Goal: Task Accomplishment & Management: Use online tool/utility

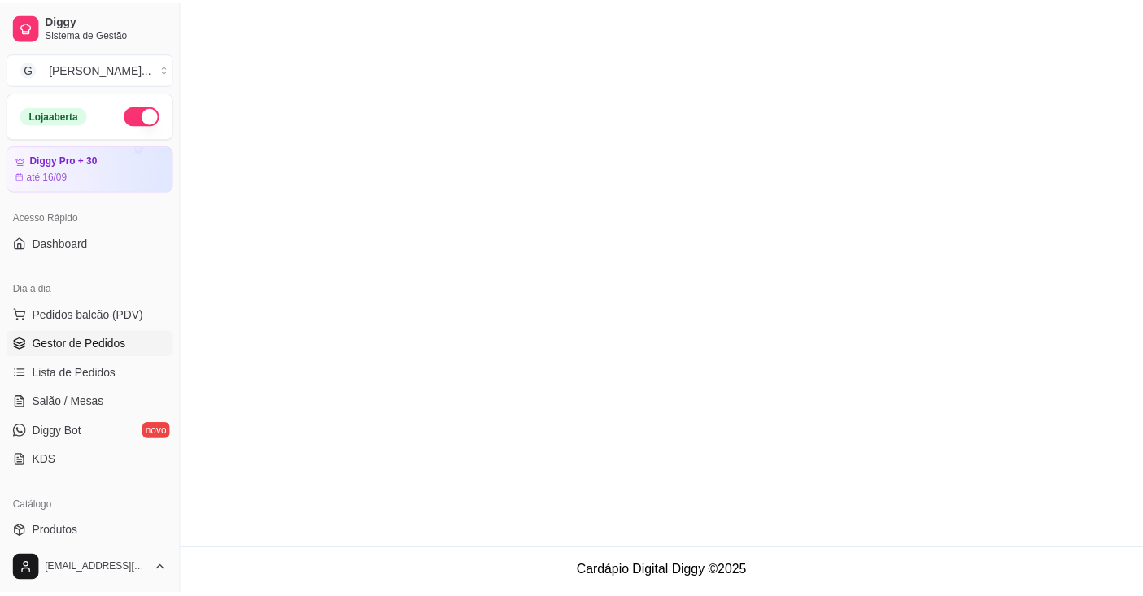
scroll to position [65, 0]
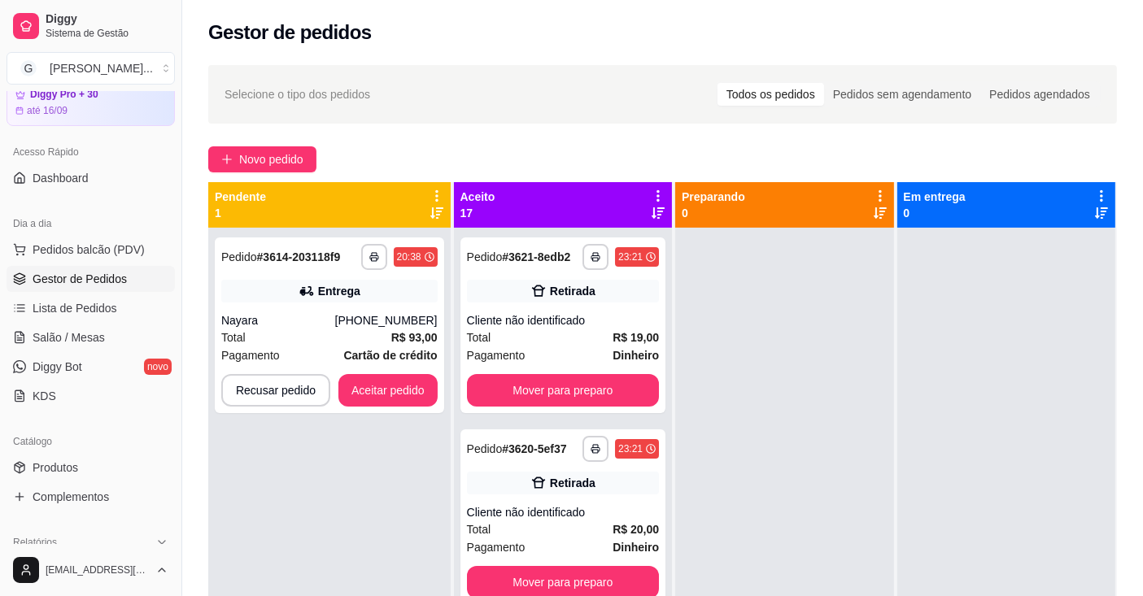
click at [430, 195] on icon at bounding box center [437, 196] width 15 height 15
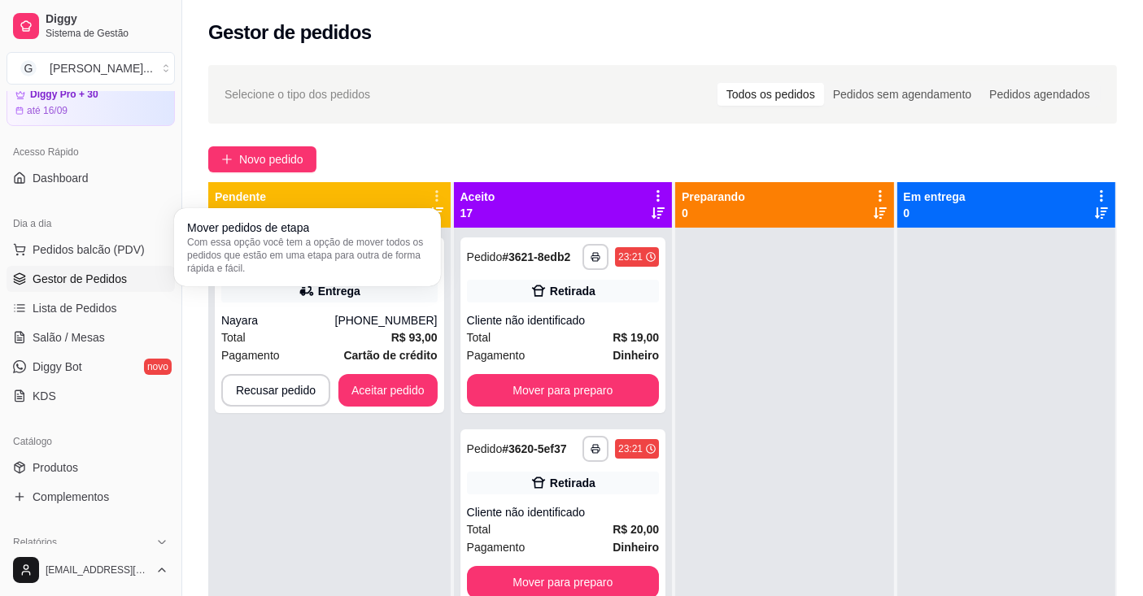
click at [404, 245] on span "Com essa opção você tem a opção de mover todos os pedidos que estão em uma etap…" at bounding box center [307, 255] width 241 height 39
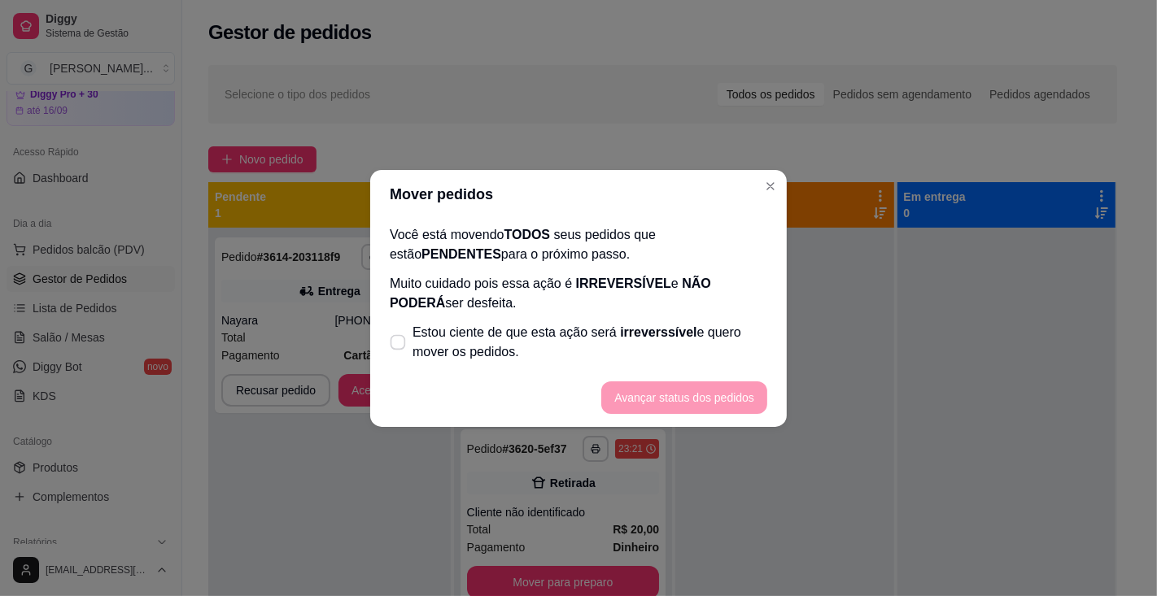
click at [574, 330] on span "Estou ciente de que esta ação será irreverssível e quero mover os pedidos." at bounding box center [590, 342] width 355 height 39
click at [400, 345] on input "Estou ciente de que esta ação será irreverssível e quero mover os pedidos." at bounding box center [394, 350] width 11 height 11
checkbox input "true"
click at [643, 392] on button "Avançar status dos pedidos" at bounding box center [684, 398] width 166 height 33
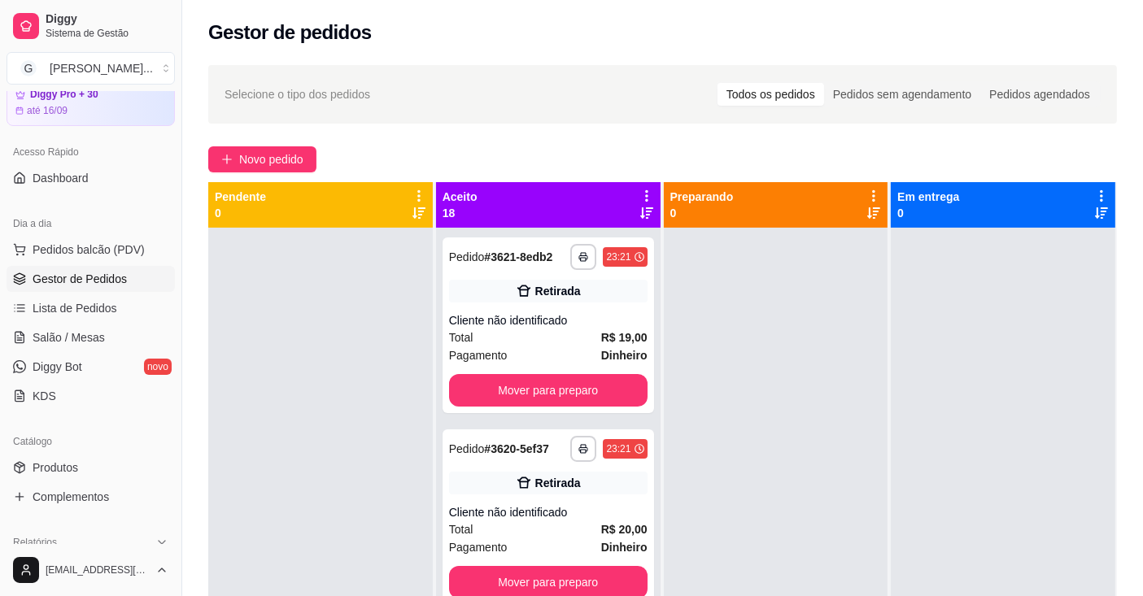
click at [640, 190] on icon at bounding box center [647, 196] width 15 height 15
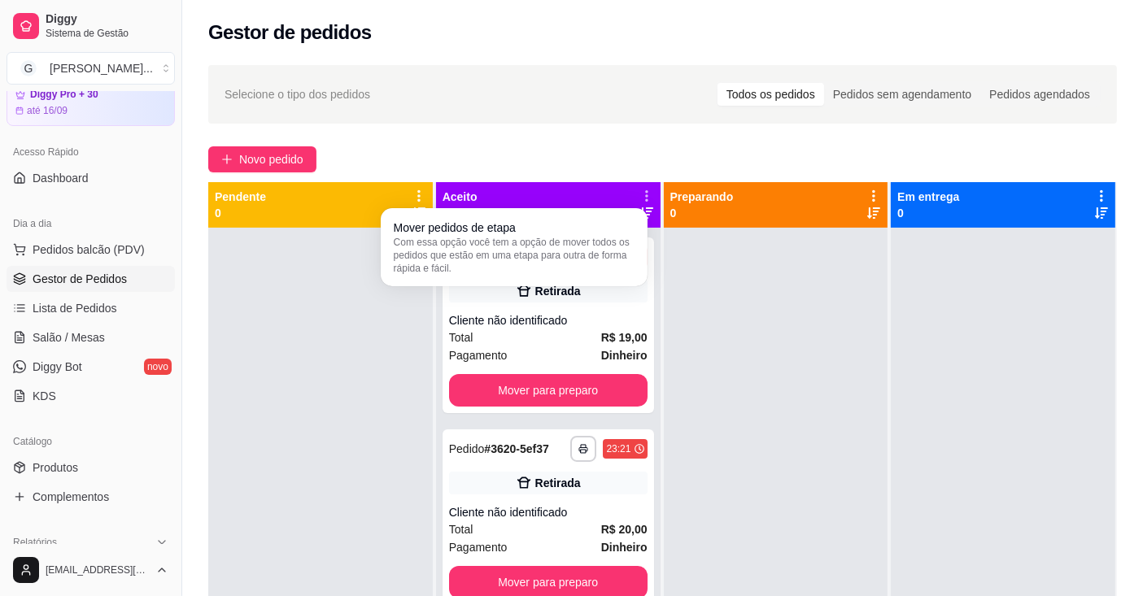
click at [606, 243] on span "Com essa opção você tem a opção de mover todos os pedidos que estão em uma etap…" at bounding box center [514, 255] width 241 height 39
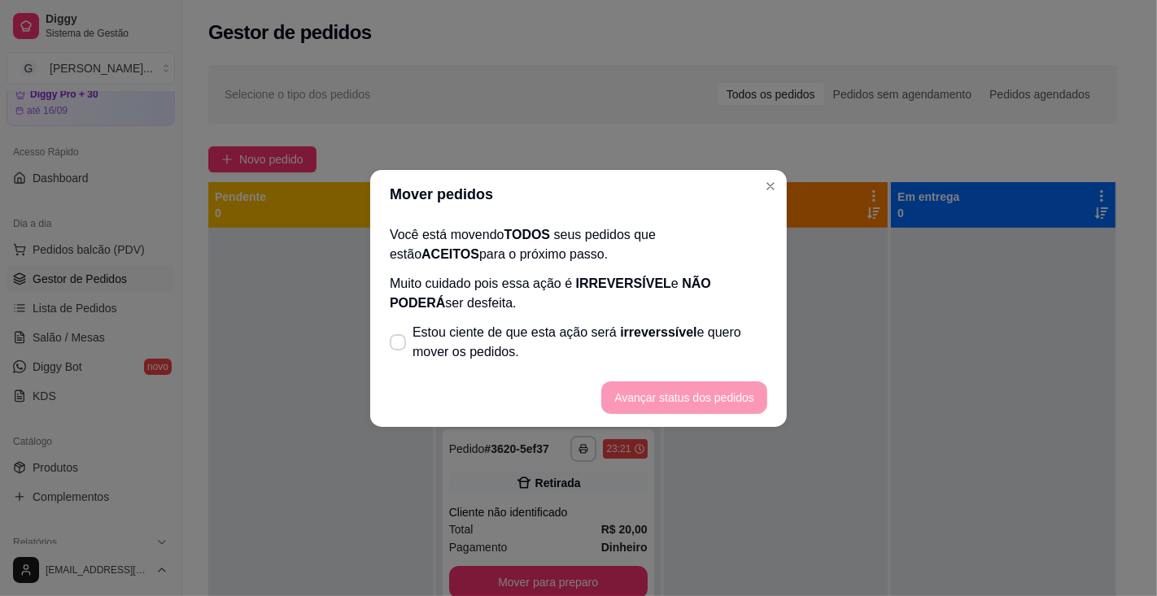
click at [700, 332] on span "Estou ciente de que esta ação será irreverssível e quero mover os pedidos." at bounding box center [590, 342] width 355 height 39
click at [400, 345] on input "Estou ciente de que esta ação será irreverssível e quero mover os pedidos." at bounding box center [394, 350] width 11 height 11
checkbox input "true"
click at [705, 395] on button "Avançar status dos pedidos" at bounding box center [684, 398] width 166 height 33
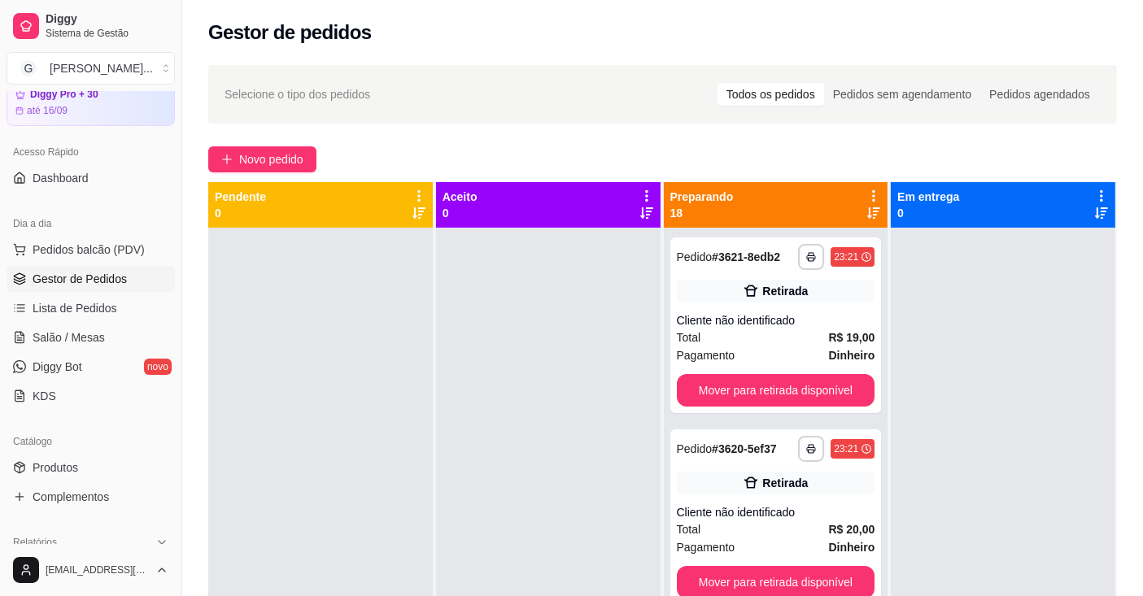
click at [872, 195] on icon at bounding box center [873, 195] width 3 height 11
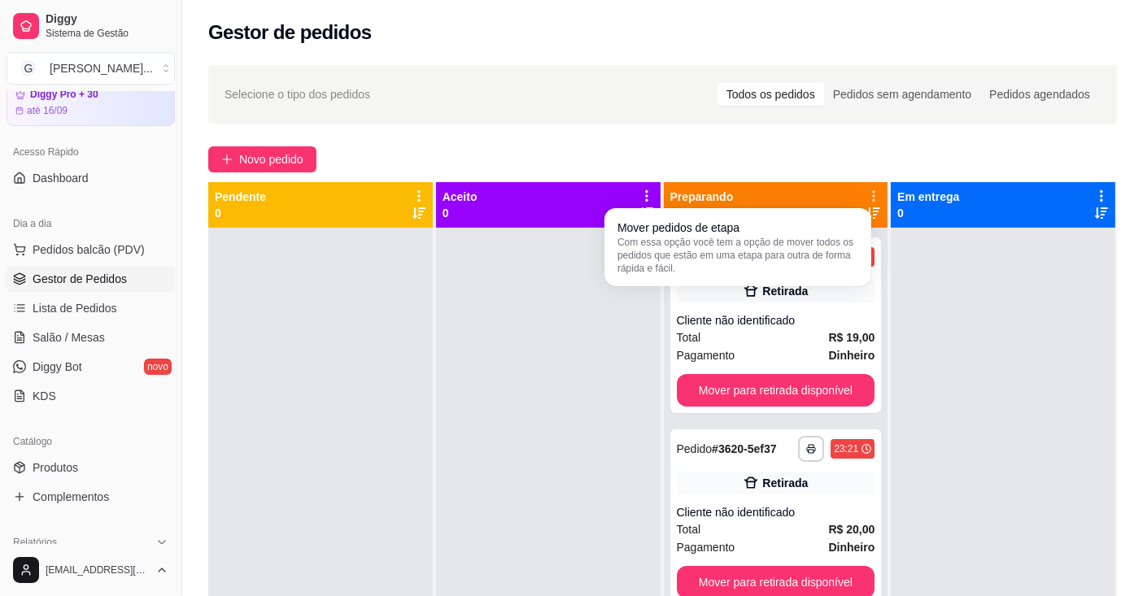
click at [833, 250] on span "Com essa opção você tem a opção de mover todos os pedidos que estão em uma etap…" at bounding box center [738, 255] width 241 height 39
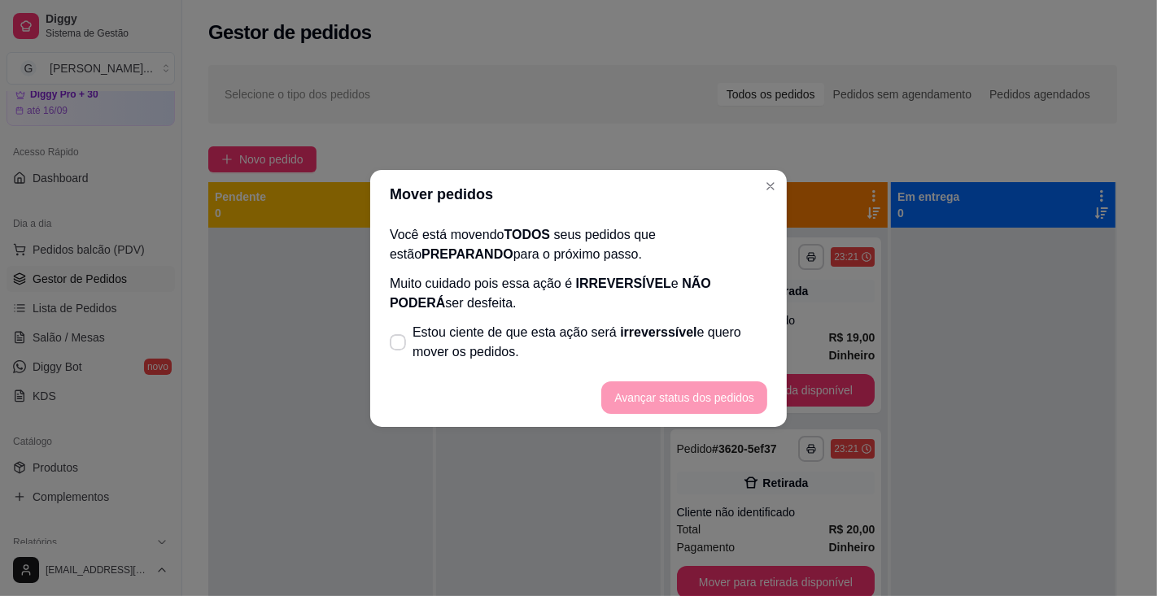
click at [636, 341] on span "Estou ciente de que esta ação será irreverssível e quero mover os pedidos." at bounding box center [590, 342] width 355 height 39
click at [400, 345] on input "Estou ciente de que esta ação será irreverssível e quero mover os pedidos." at bounding box center [394, 350] width 11 height 11
checkbox input "true"
click at [680, 403] on button "Avançar status dos pedidos" at bounding box center [684, 398] width 166 height 33
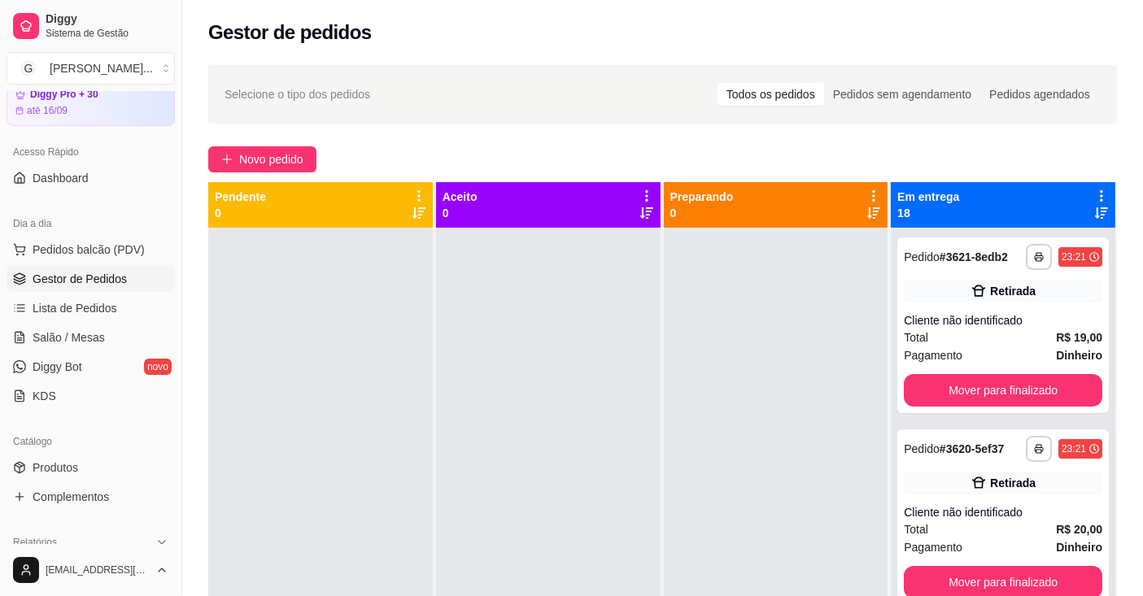
click at [1094, 193] on icon at bounding box center [1101, 196] width 15 height 15
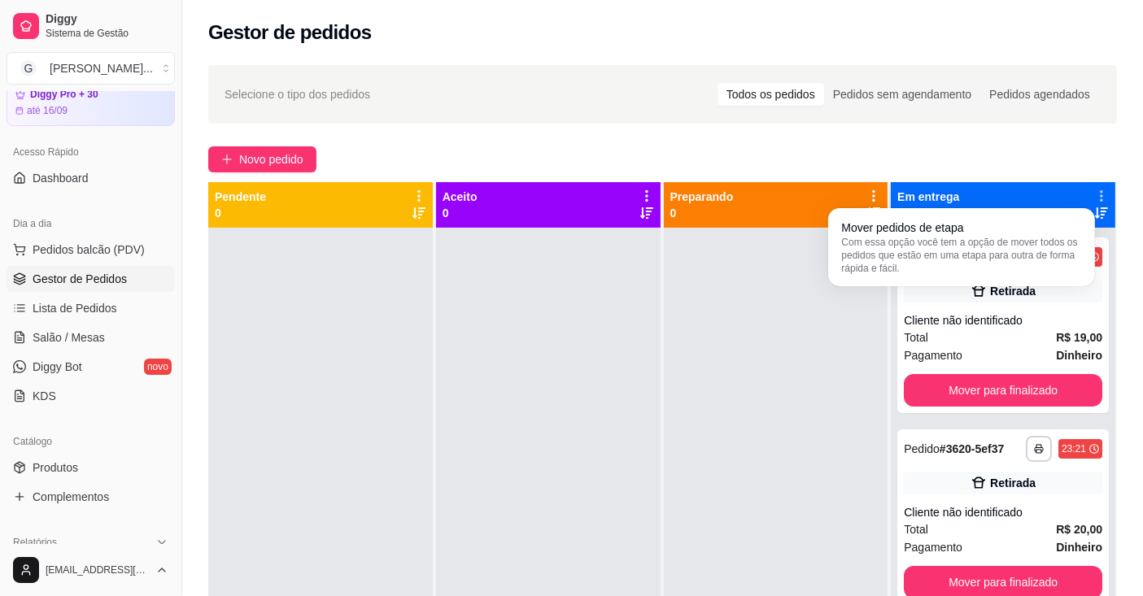
click at [1057, 247] on span "Com essa opção você tem a opção de mover todos os pedidos que estão em uma etap…" at bounding box center [961, 255] width 241 height 39
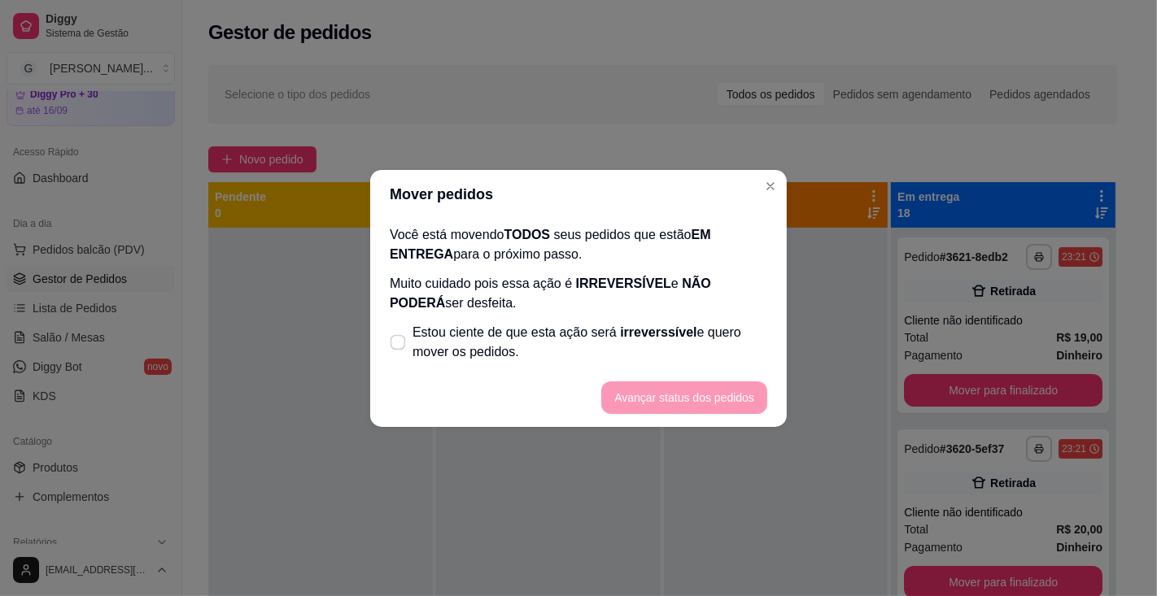
click at [710, 346] on span "Estou ciente de que esta ação será irreverssível e quero mover os pedidos." at bounding box center [590, 342] width 355 height 39
click at [400, 346] on input "Estou ciente de que esta ação será irreverssível e quero mover os pedidos." at bounding box center [394, 350] width 11 height 11
checkbox input "true"
click at [711, 404] on button "Avançar status dos pedidos" at bounding box center [684, 398] width 166 height 33
